Goal: Communication & Community: Ask a question

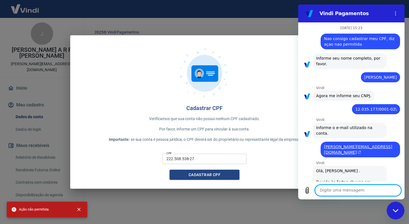
scroll to position [864, 0]
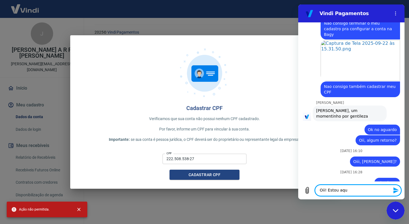
type textarea "Oii! Estou aqui"
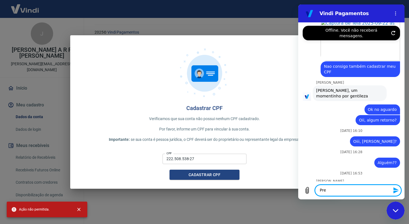
scroll to position [886, 0]
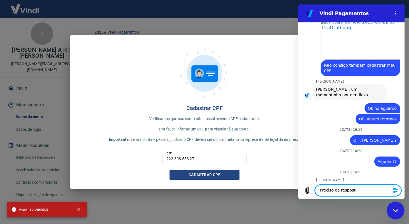
type textarea "Preciso de resposta"
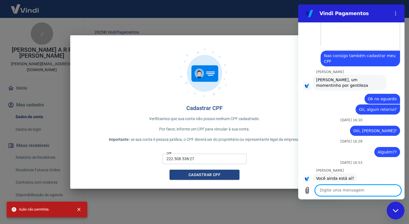
scroll to position [896, 0]
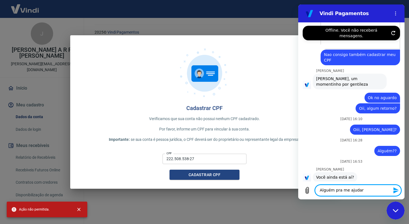
type textarea "Alguém pra me ajudar?"
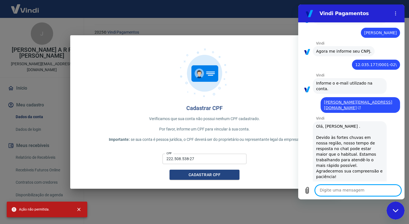
scroll to position [41, 0]
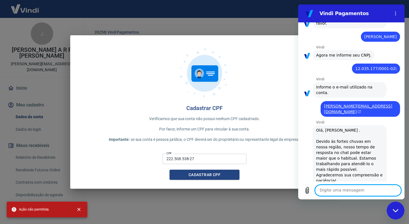
click at [377, 67] on span "12.035.177/0001-02\" at bounding box center [376, 69] width 41 height 6
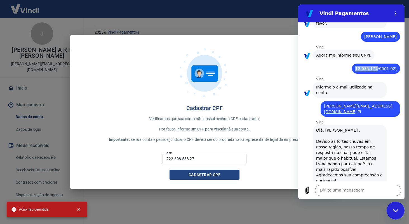
click at [377, 67] on span "12.035.177/0001-02\" at bounding box center [376, 69] width 41 height 6
click at [400, 66] on div "diz: 12.035.177/0001-02\" at bounding box center [376, 69] width 48 height 10
drag, startPoint x: 396, startPoint y: 67, endPoint x: 361, endPoint y: 71, distance: 35.2
click at [361, 71] on div "diz: 12.035.177/0001-02\" at bounding box center [376, 69] width 48 height 10
drag, startPoint x: 360, startPoint y: 70, endPoint x: 395, endPoint y: 70, distance: 35.3
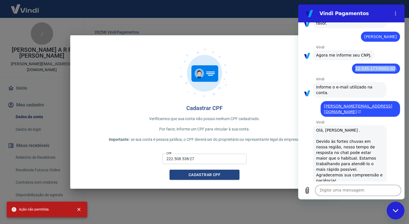
click at [395, 70] on span "12.035.177/0001-02\" at bounding box center [376, 69] width 41 height 6
copy span "12.035.177/0001-02"
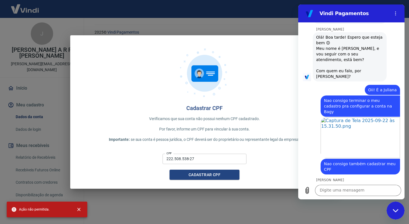
scroll to position [952, 0]
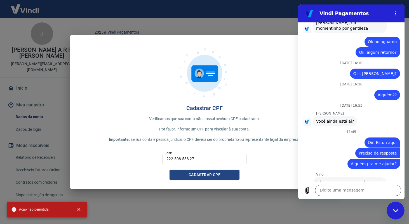
click at [336, 187] on textarea at bounding box center [358, 190] width 86 height 11
paste textarea "12.035.177/0001-02"
type textarea "12.035.177/0001-02"
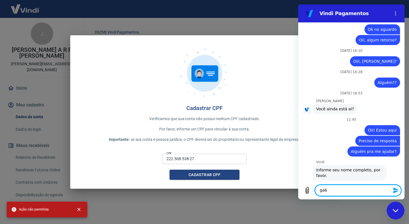
scroll to position [966, 0]
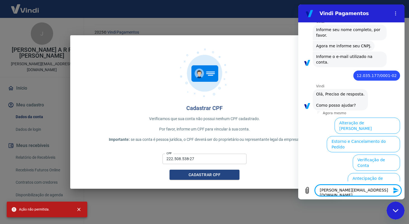
type textarea "[PERSON_NAME][EMAIL_ADDRESS][DOMAIN_NAME]"
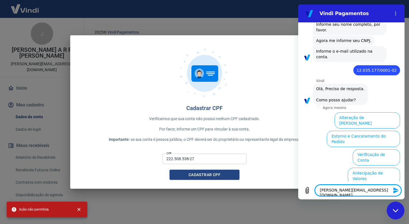
scroll to position [1111, 0]
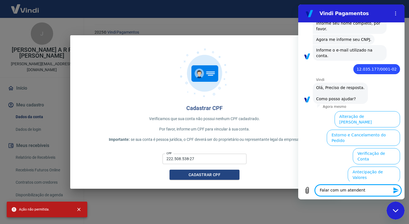
type textarea "Falar com um atendente"
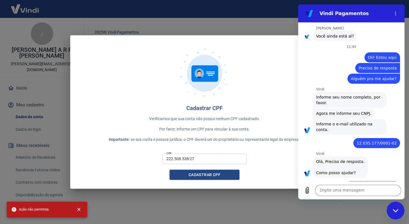
scroll to position [1039, 0]
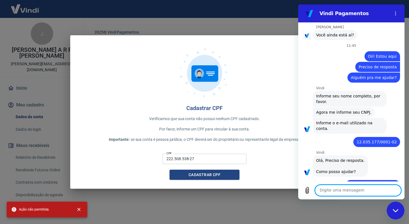
type textarea ";"
type textarea "lista"
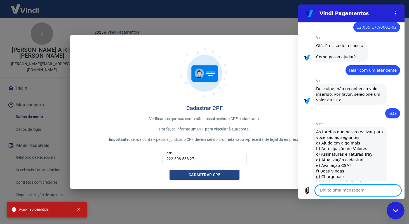
scroll to position [1155, 0]
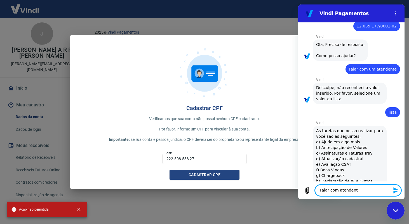
type textarea "Falar com atendente"
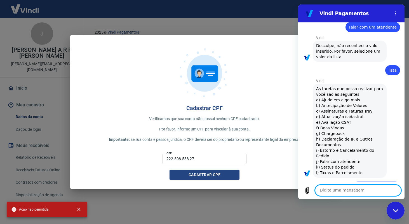
scroll to position [1198, 0]
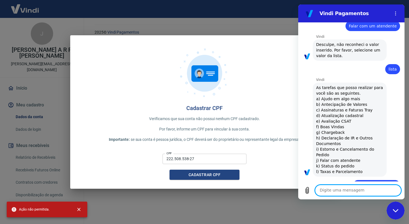
type textarea "j"
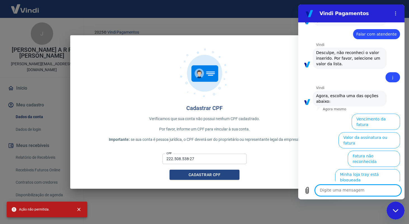
scroll to position [1351, 0]
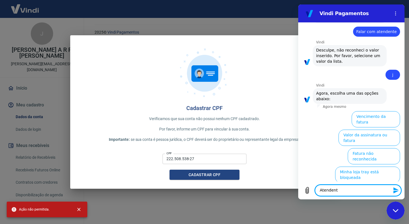
type textarea "Atendente"
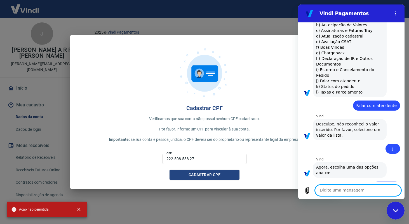
scroll to position [1278, 0]
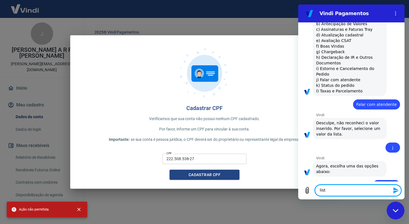
type textarea "lista"
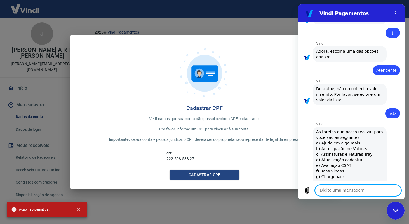
type textarea "j"
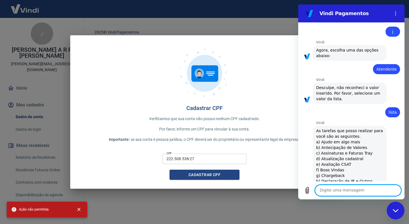
type textarea "j"
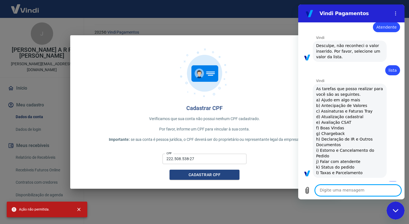
scroll to position [1437, 0]
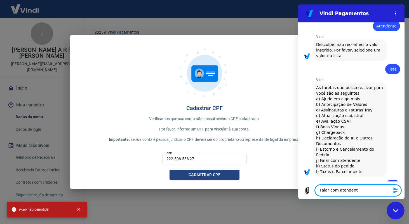
type textarea "Falar com atendente"
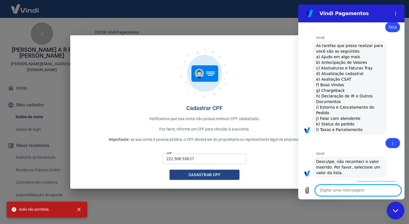
scroll to position [1480, 0]
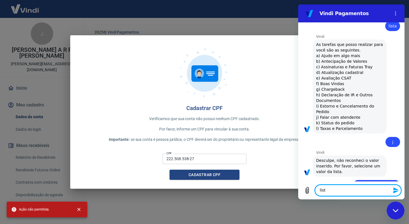
type textarea "lista"
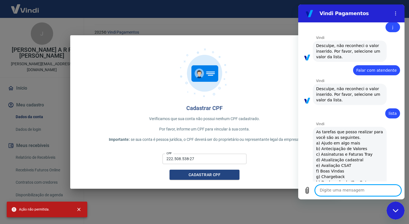
scroll to position [1596, 0]
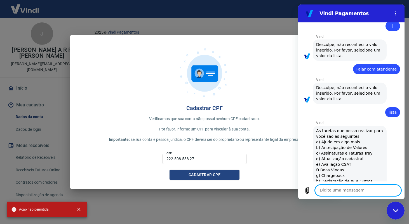
click at [349, 158] on span "As tarefas que posso realizar para você são as seguintes. a) Ajudo em algo mais…" at bounding box center [349, 173] width 67 height 90
copy span "j) Falar com atendente"
click at [339, 189] on textarea at bounding box center [358, 190] width 86 height 11
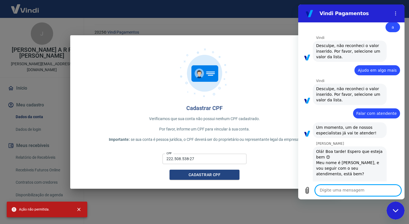
scroll to position [673, 0]
click at [374, 108] on div "diz: Falar com atendente" at bounding box center [376, 113] width 47 height 10
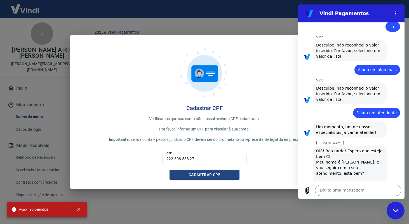
click at [372, 110] on span "Falar com atendente" at bounding box center [377, 113] width 40 height 6
copy span "Falar com atendente"
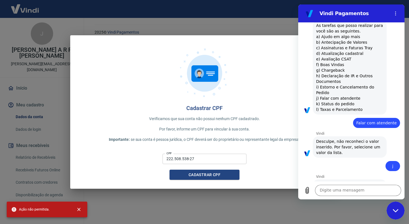
scroll to position [1596, 0]
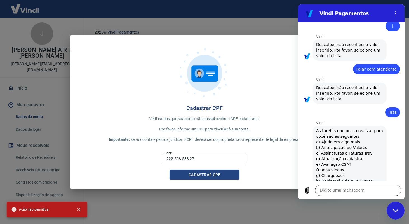
click at [330, 195] on textarea at bounding box center [358, 190] width 86 height 11
paste textarea "Falar com atendente"
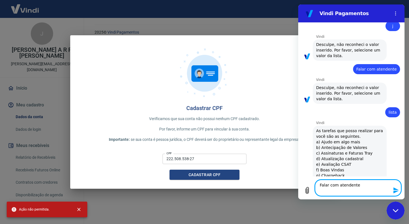
type textarea "Falar com atendente"
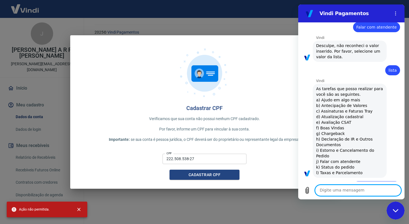
scroll to position [1640, 0]
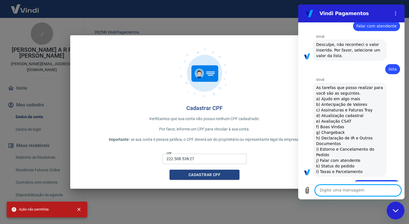
paste textarea "Falar com atendente"
type textarea "Falar com atendente"
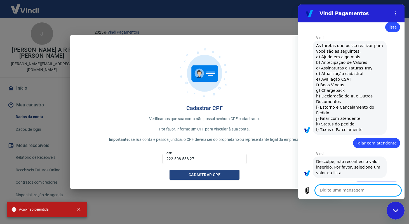
paste textarea "Falar com atendente"
type textarea "Falar com atendente"
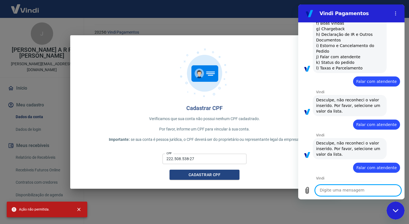
scroll to position [1744, 0]
